Goal: Transaction & Acquisition: Purchase product/service

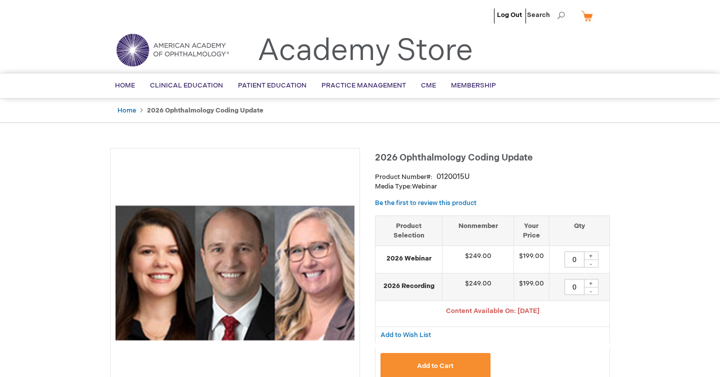
type input "0"
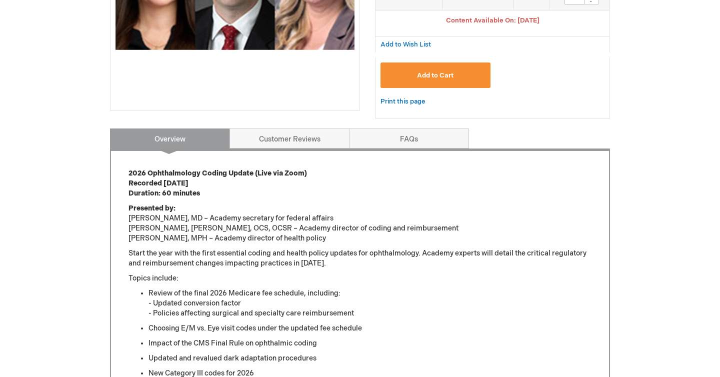
scroll to position [292, 0]
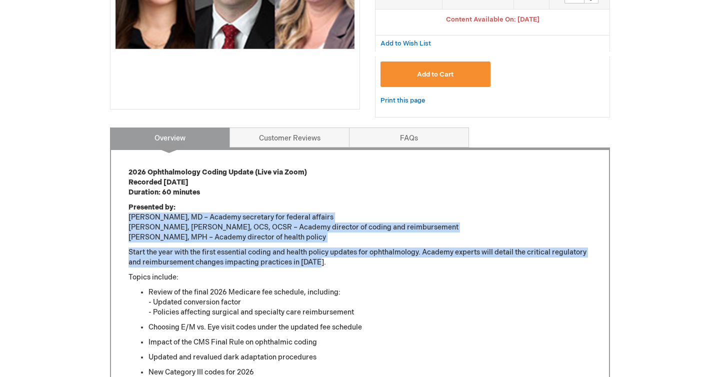
drag, startPoint x: 524, startPoint y: 218, endPoint x: 536, endPoint y: 268, distance: 51.5
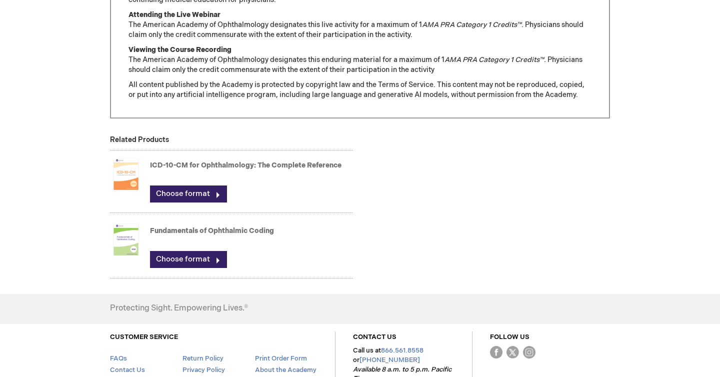
scroll to position [841, 0]
click at [207, 255] on link "Choose format" at bounding box center [188, 260] width 77 height 17
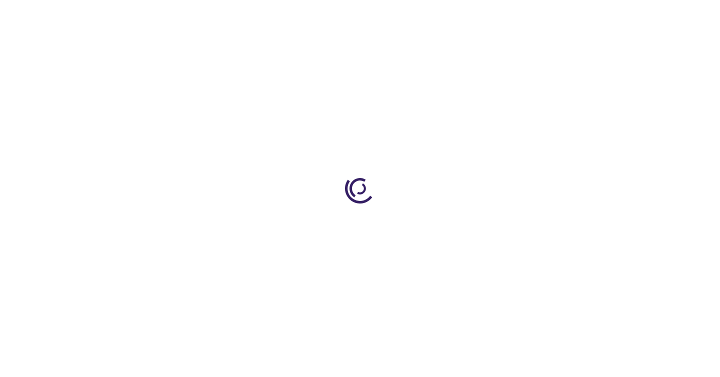
type input "0"
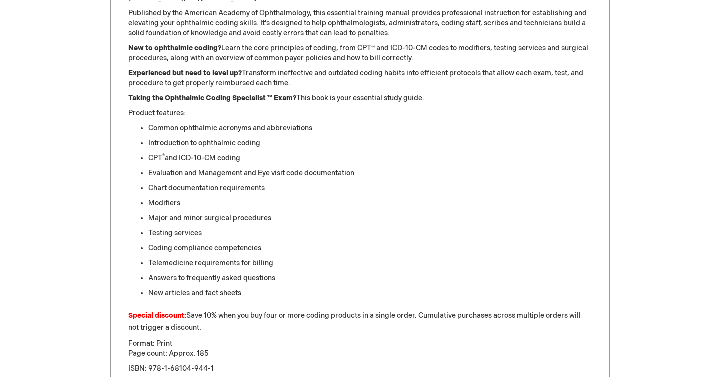
scroll to position [500, 0]
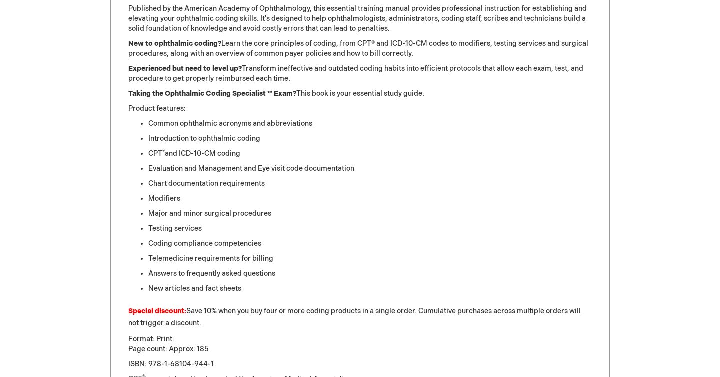
click at [427, 203] on li "Modifiers" at bounding box center [370, 199] width 443 height 10
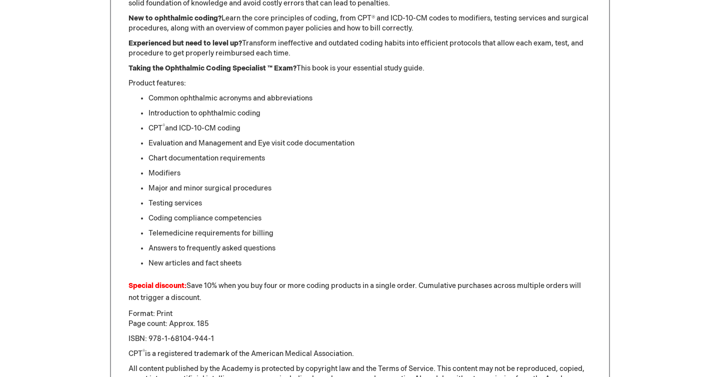
scroll to position [512, 0]
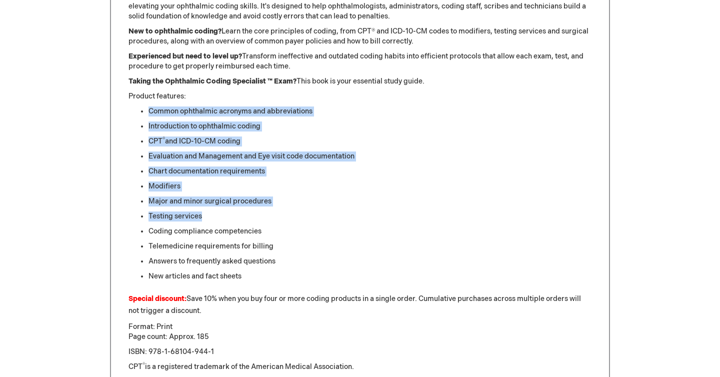
drag, startPoint x: 324, startPoint y: 104, endPoint x: 322, endPoint y: 217, distance: 113.0
click at [322, 217] on div "PREORDER [DATE] Expected to ship [DATE] "Simply the best, most comprehensive so…" at bounding box center [360, 169] width 463 height 456
click at [322, 217] on li "Testing services" at bounding box center [370, 217] width 443 height 10
